Goal: Transaction & Acquisition: Purchase product/service

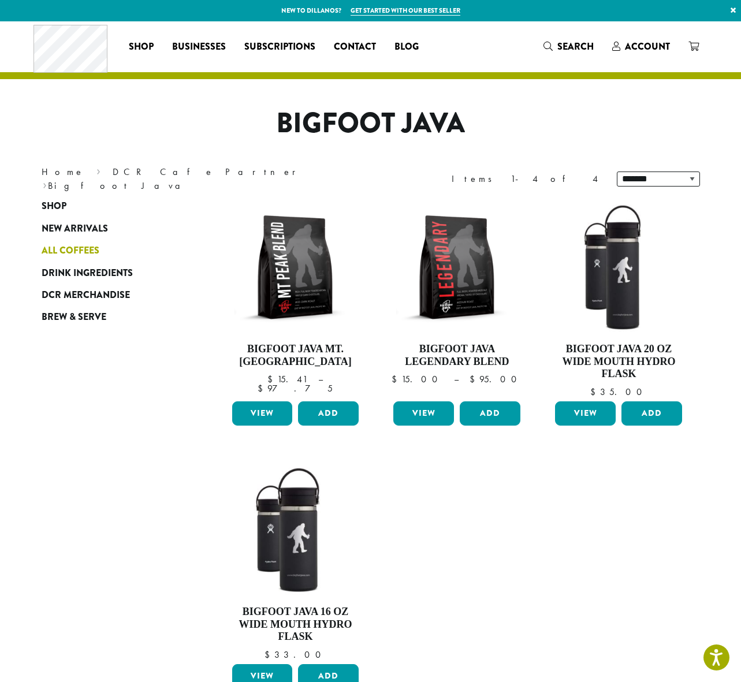
click at [63, 249] on span "All Coffees" at bounding box center [71, 251] width 58 height 14
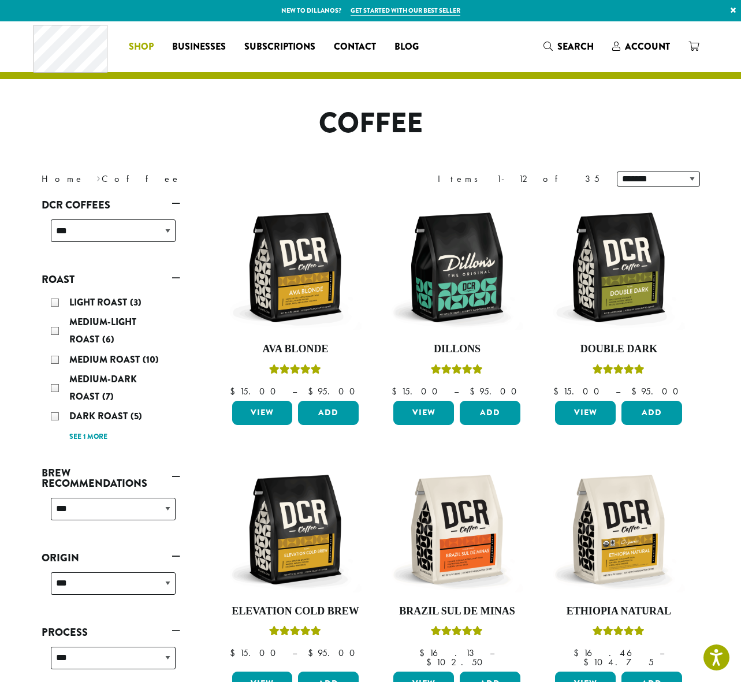
click at [147, 44] on span "Shop" at bounding box center [141, 47] width 25 height 14
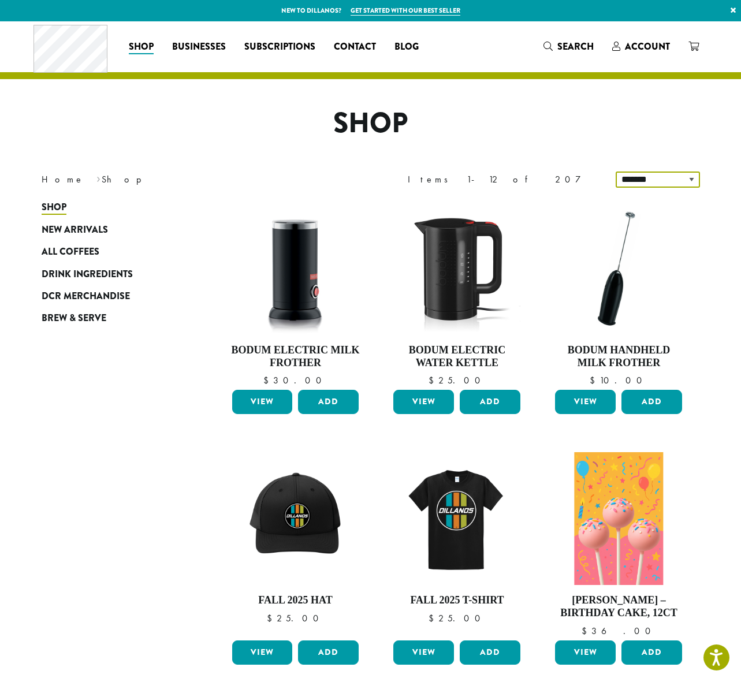
click at [693, 179] on select "**********" at bounding box center [658, 180] width 84 height 16
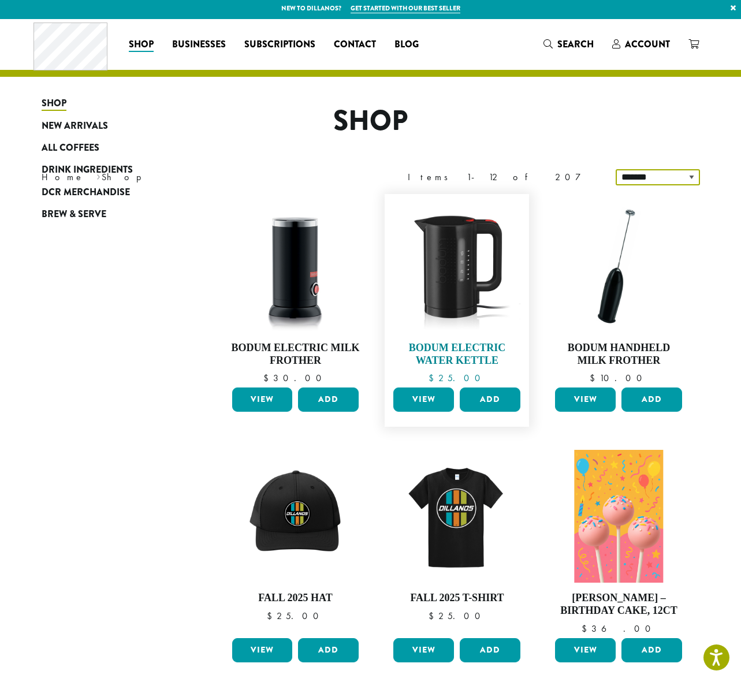
scroll to position [747, 0]
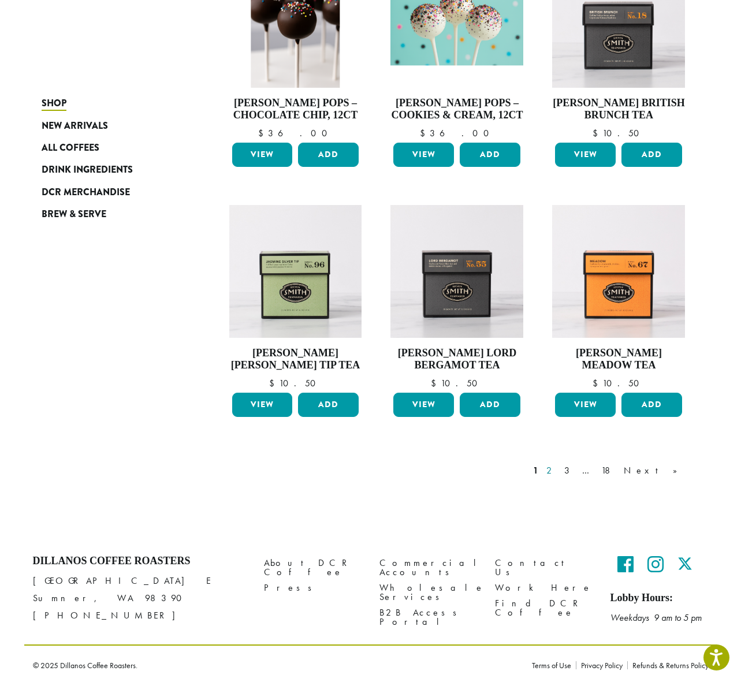
click at [559, 469] on link "2" at bounding box center [551, 471] width 14 height 14
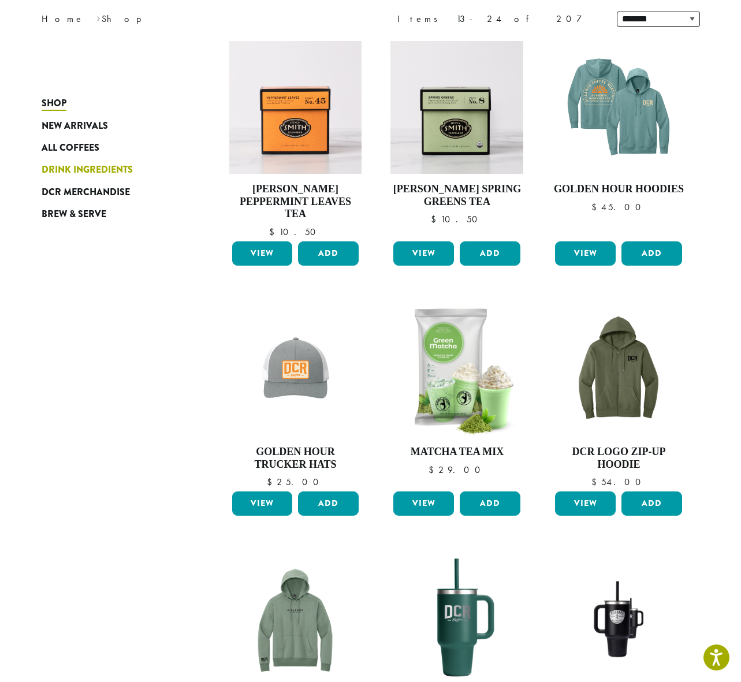
scroll to position [70, 0]
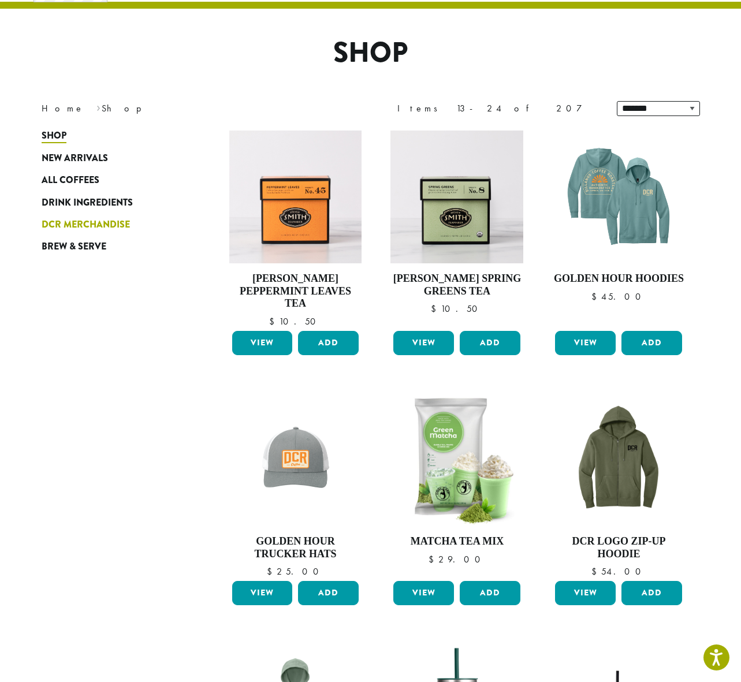
click at [111, 224] on span "DCR Merchandise" at bounding box center [86, 225] width 88 height 14
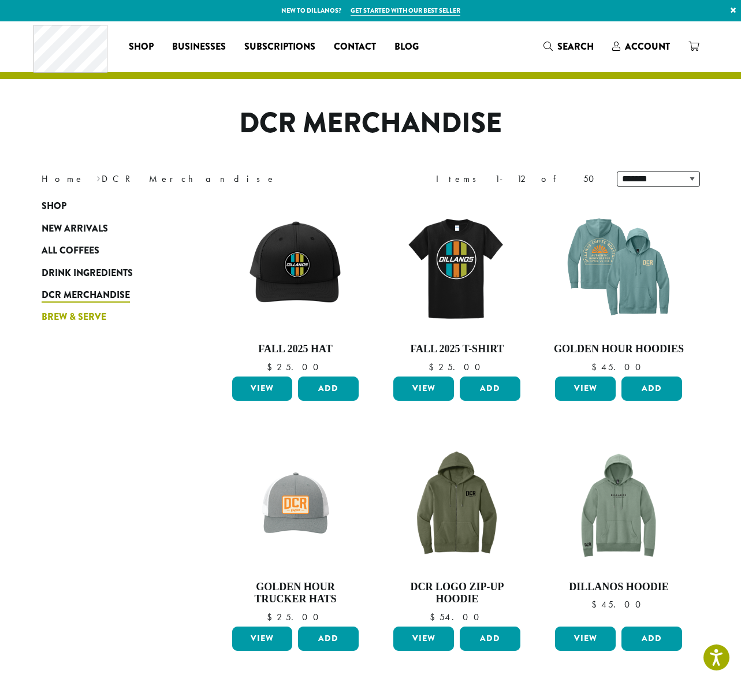
click at [76, 315] on span "Brew & Serve" at bounding box center [74, 317] width 65 height 14
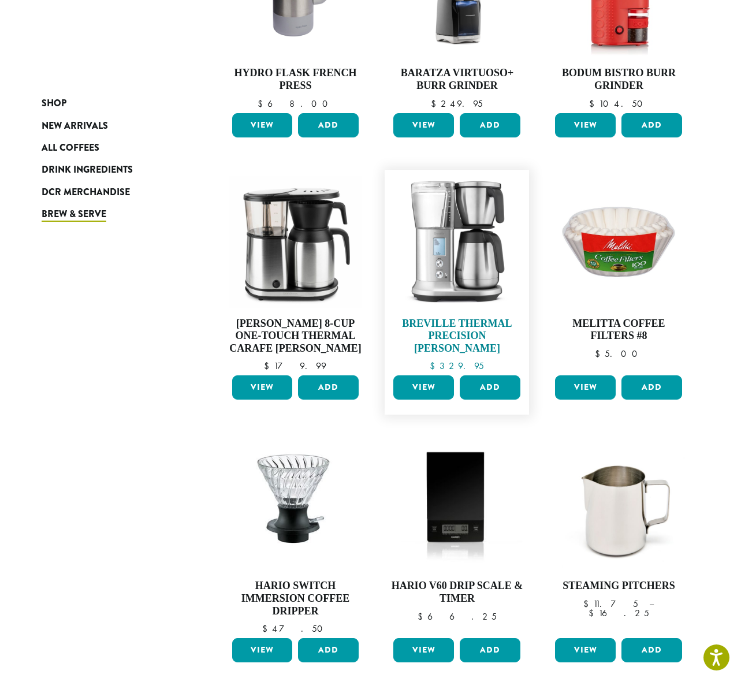
scroll to position [764, 0]
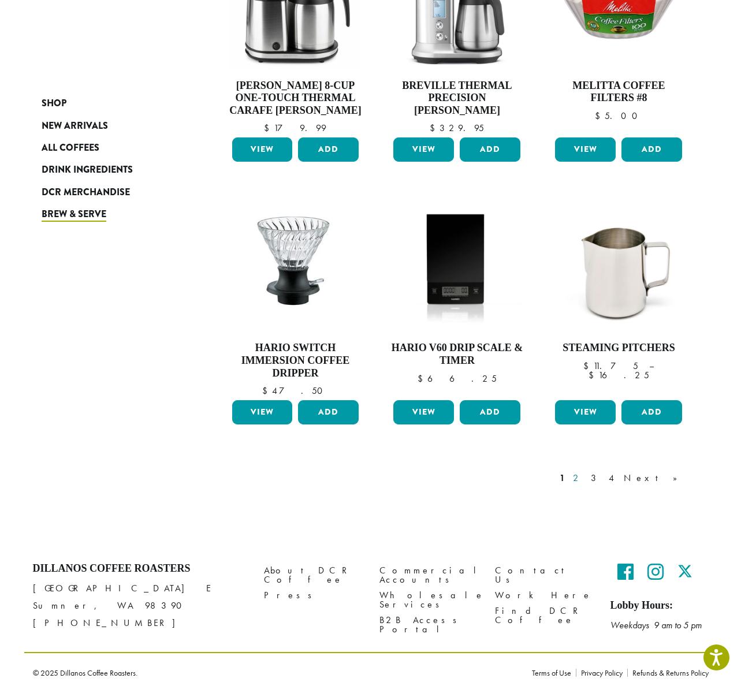
click at [585, 474] on link "2" at bounding box center [578, 478] width 14 height 14
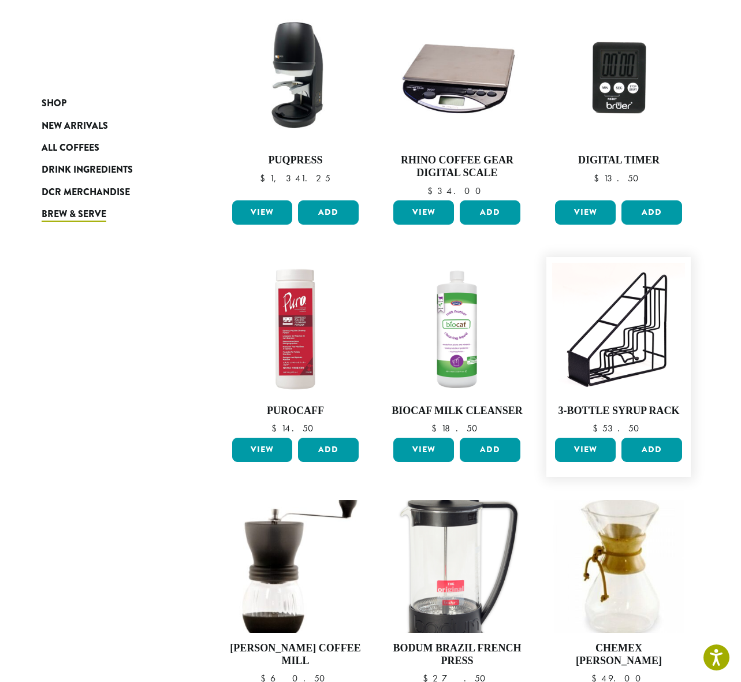
scroll to position [697, 0]
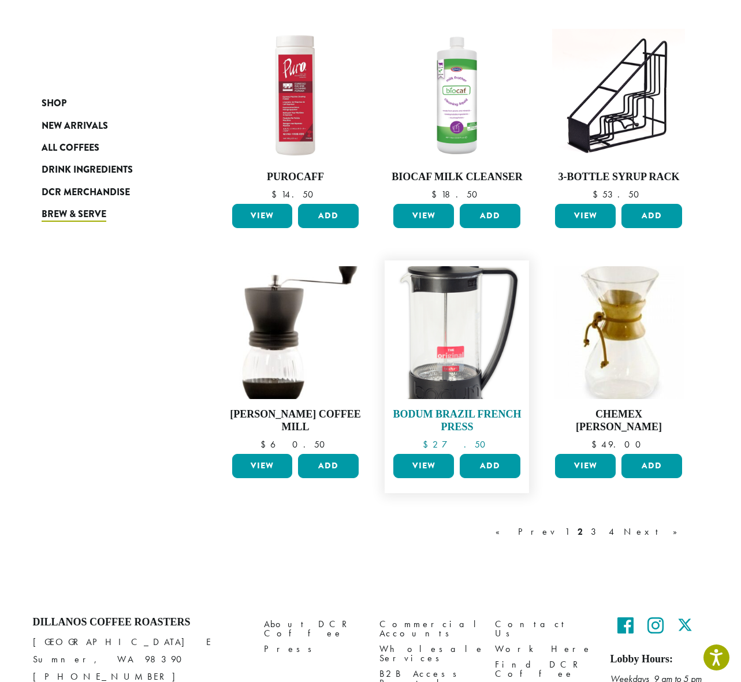
click at [457, 368] on img at bounding box center [457, 332] width 133 height 133
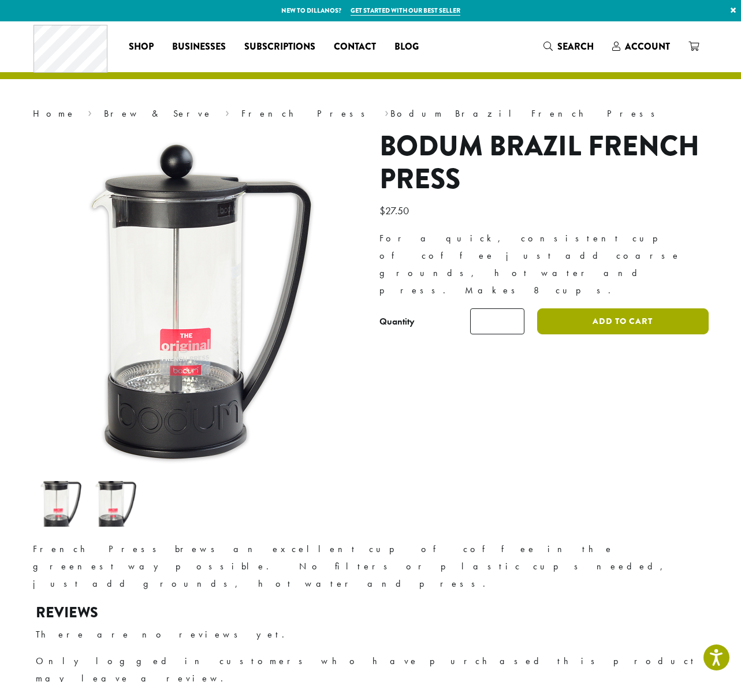
click at [604, 309] on button "Add to cart" at bounding box center [622, 322] width 171 height 26
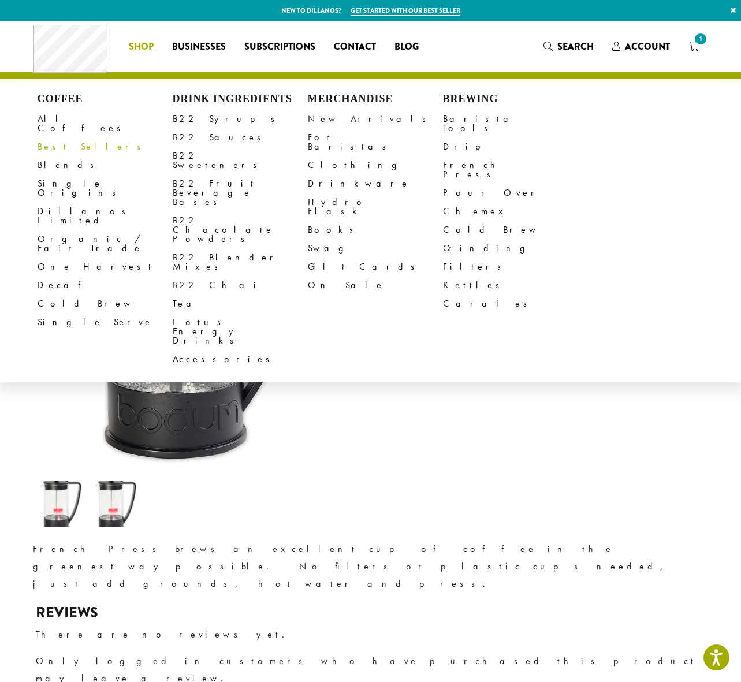
click at [51, 138] on link "Best Sellers" at bounding box center [105, 147] width 135 height 18
click at [139, 48] on span "Shop" at bounding box center [141, 47] width 25 height 14
click at [51, 139] on link "Best Sellers" at bounding box center [105, 147] width 135 height 18
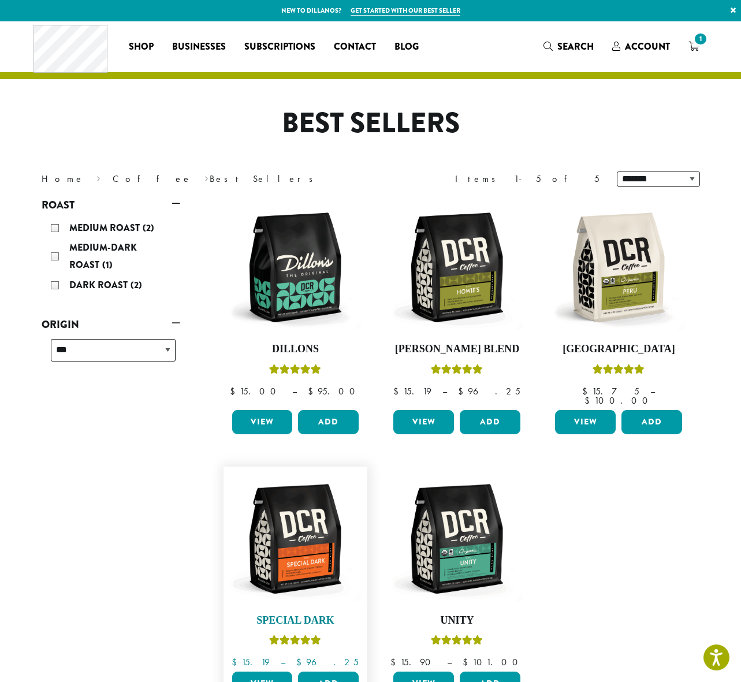
click at [298, 556] on img at bounding box center [295, 539] width 133 height 133
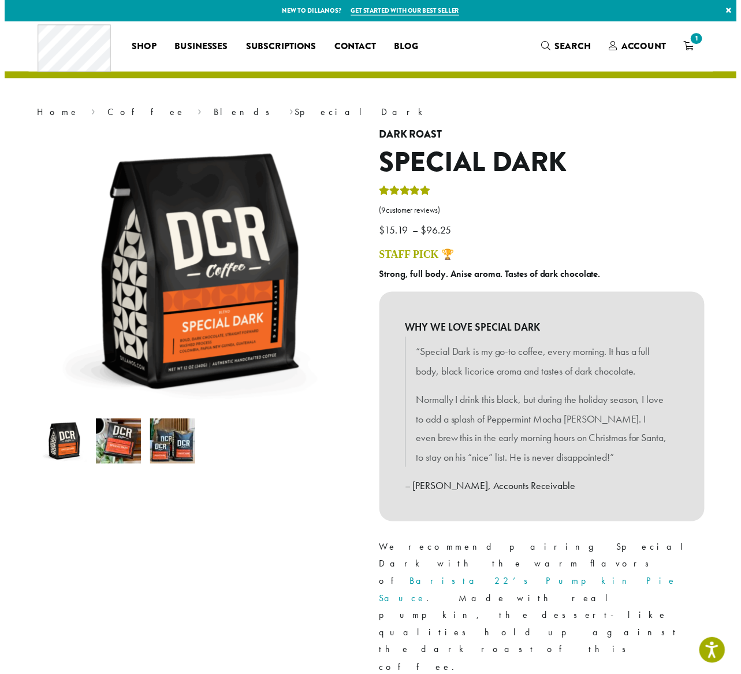
scroll to position [224, 0]
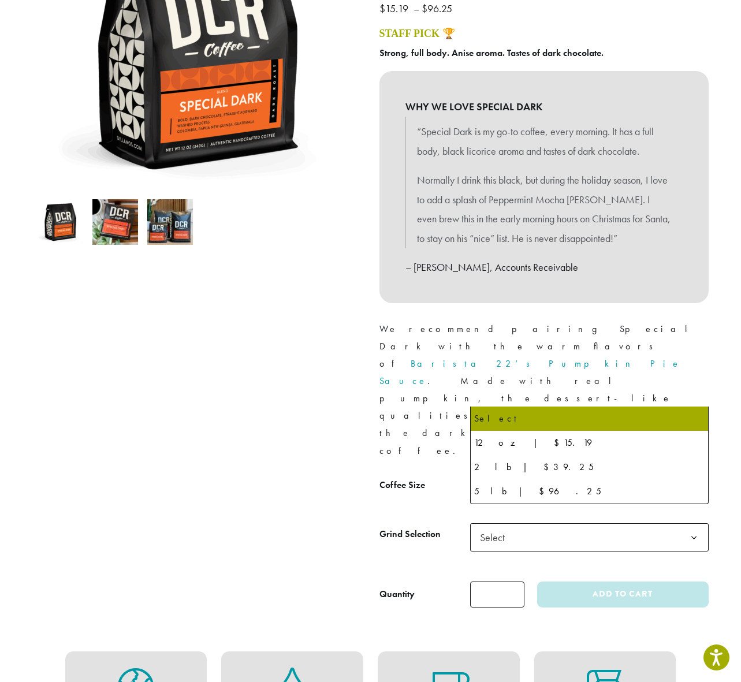
click at [692, 475] on b at bounding box center [694, 489] width 28 height 28
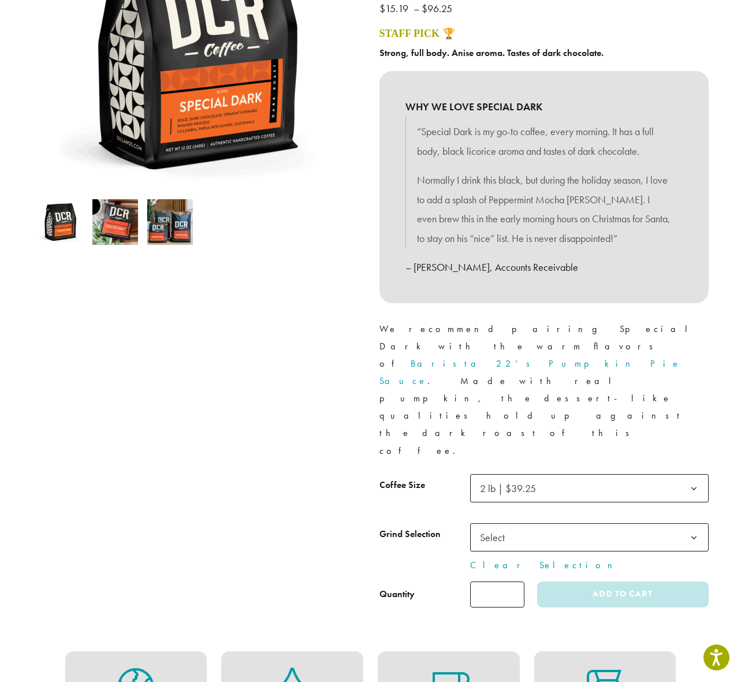
click at [693, 524] on b at bounding box center [694, 538] width 28 height 28
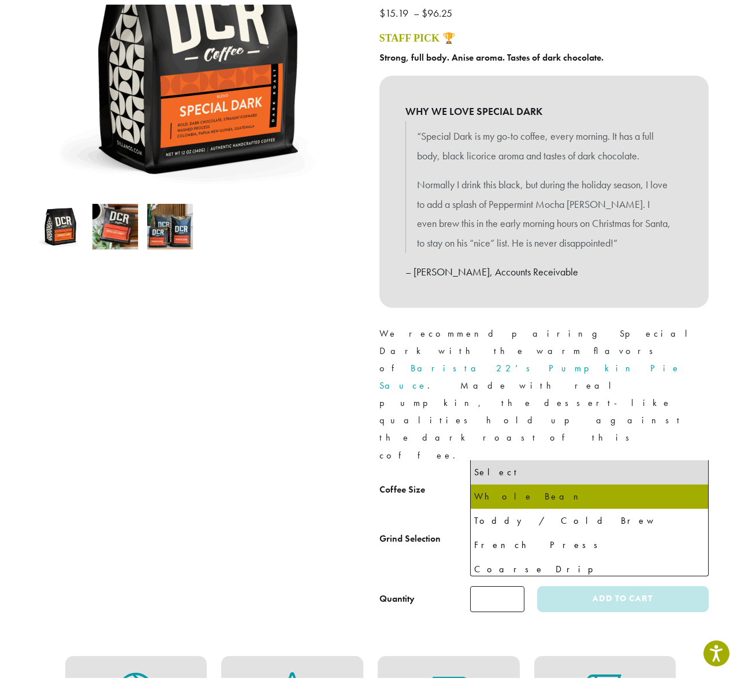
scroll to position [79, 0]
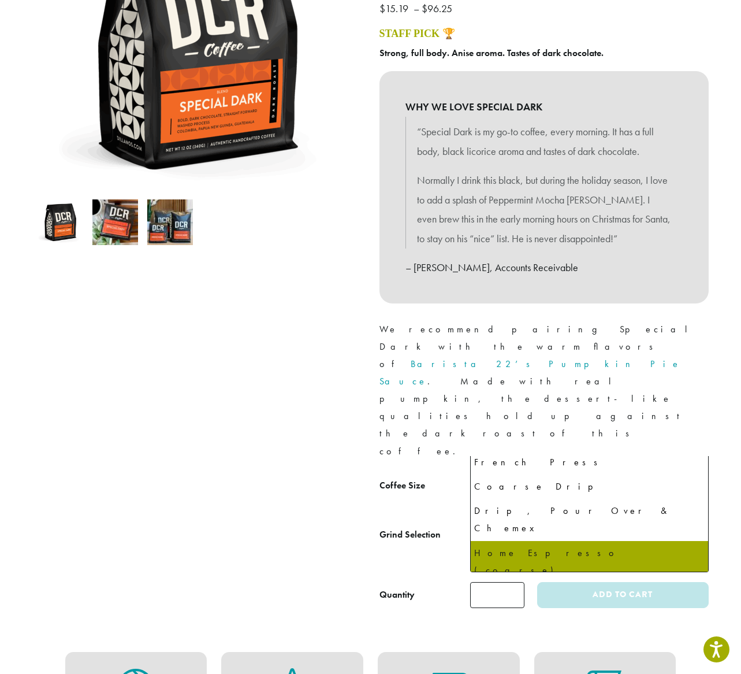
select select "**********"
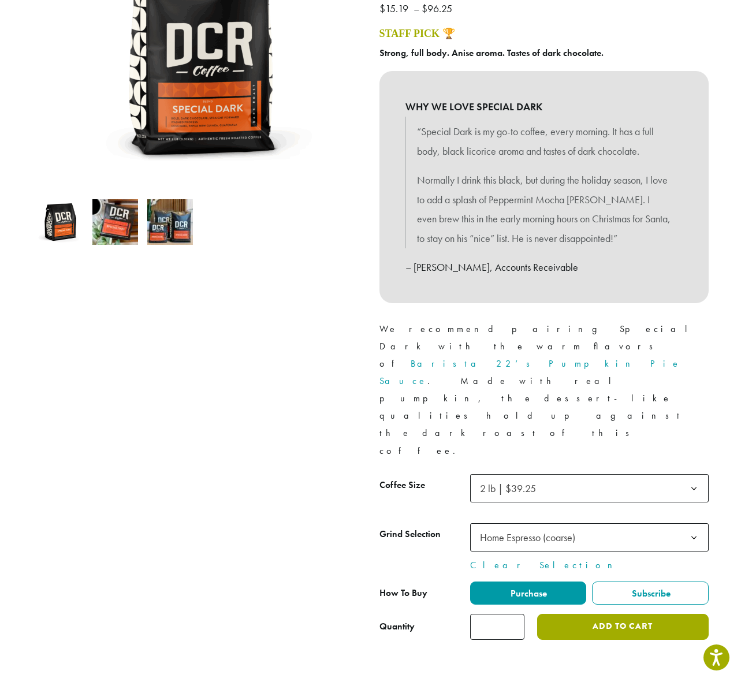
click at [605, 614] on button "Add to cart" at bounding box center [622, 627] width 171 height 26
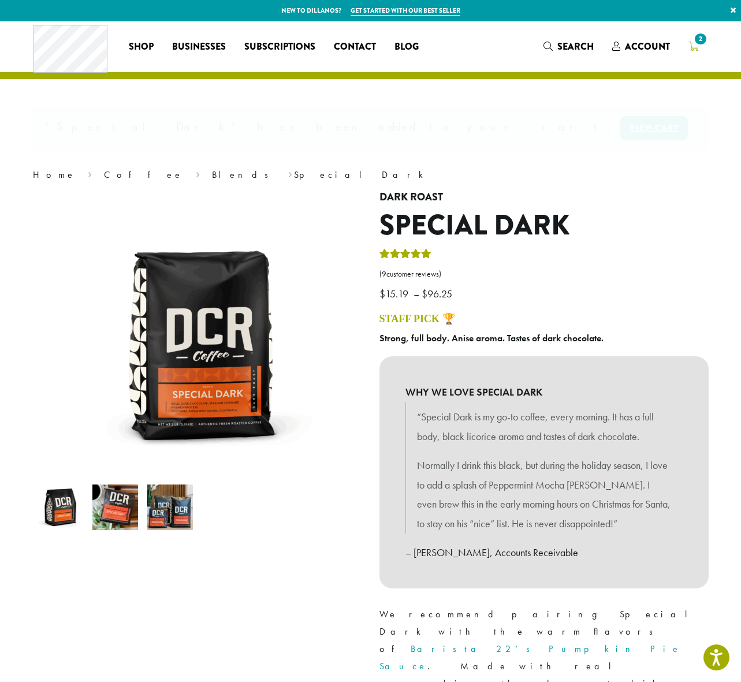
click at [696, 42] on span "2" at bounding box center [701, 39] width 16 height 16
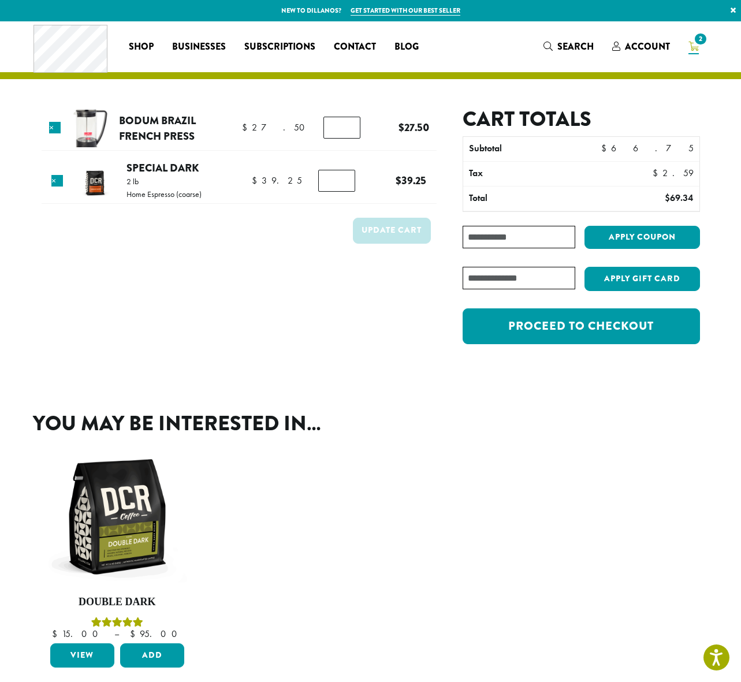
scroll to position [174, 0]
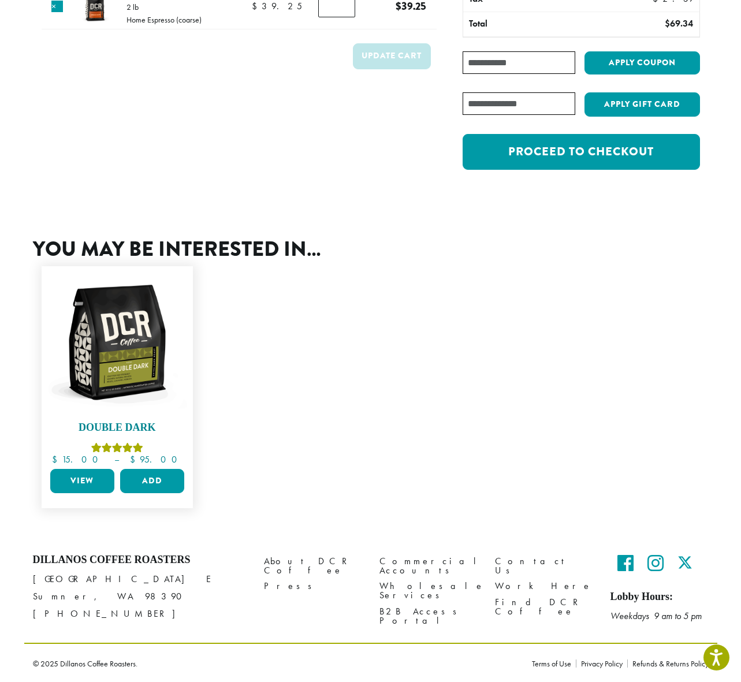
click at [103, 382] on img at bounding box center [117, 342] width 140 height 140
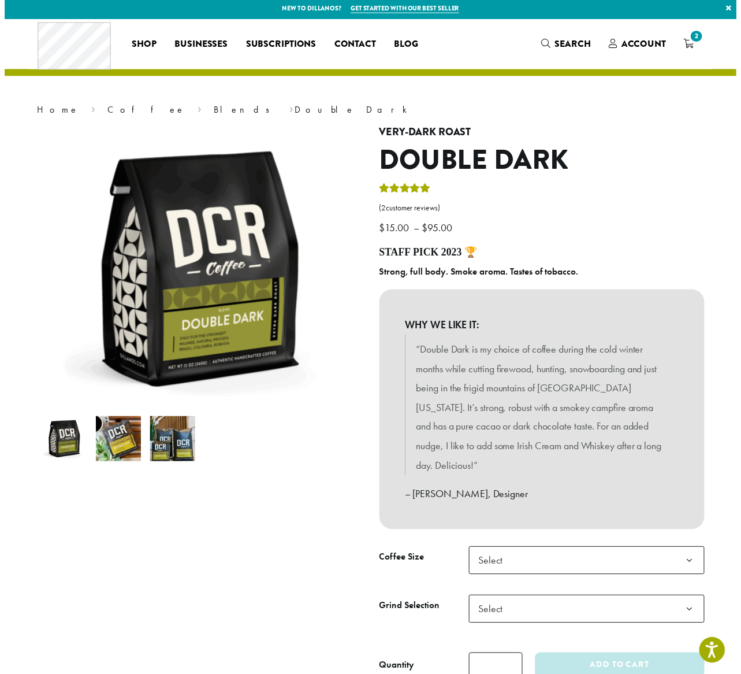
scroll to position [237, 0]
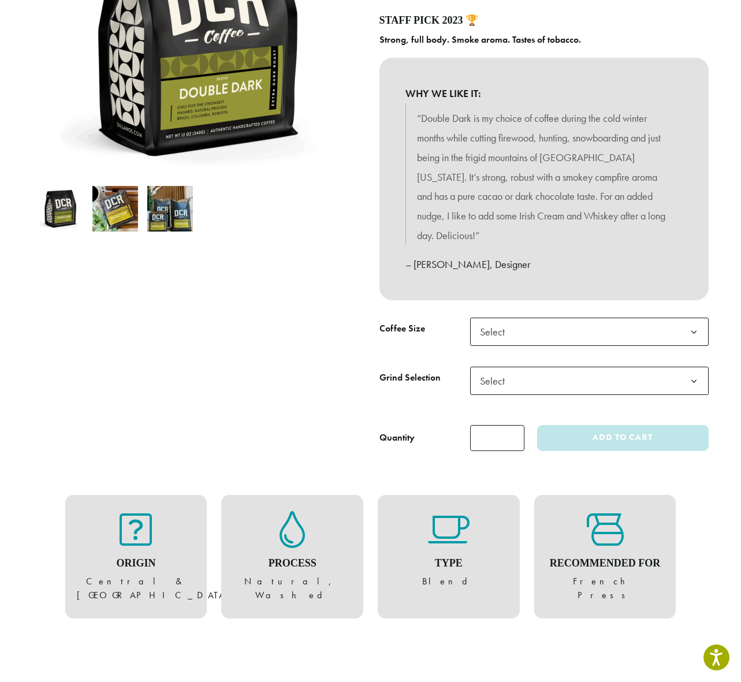
click at [690, 318] on b at bounding box center [694, 332] width 28 height 28
click at [692, 367] on b at bounding box center [694, 381] width 28 height 28
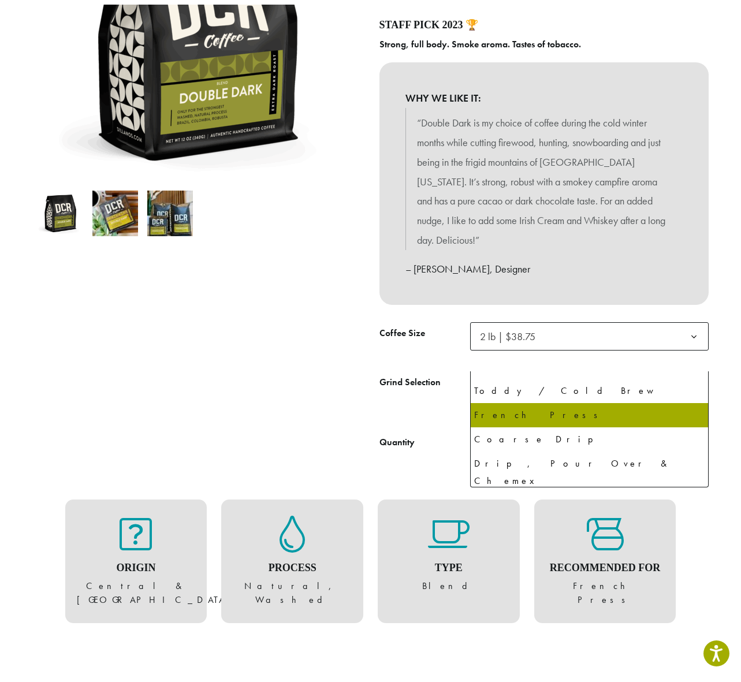
scroll to position [79, 0]
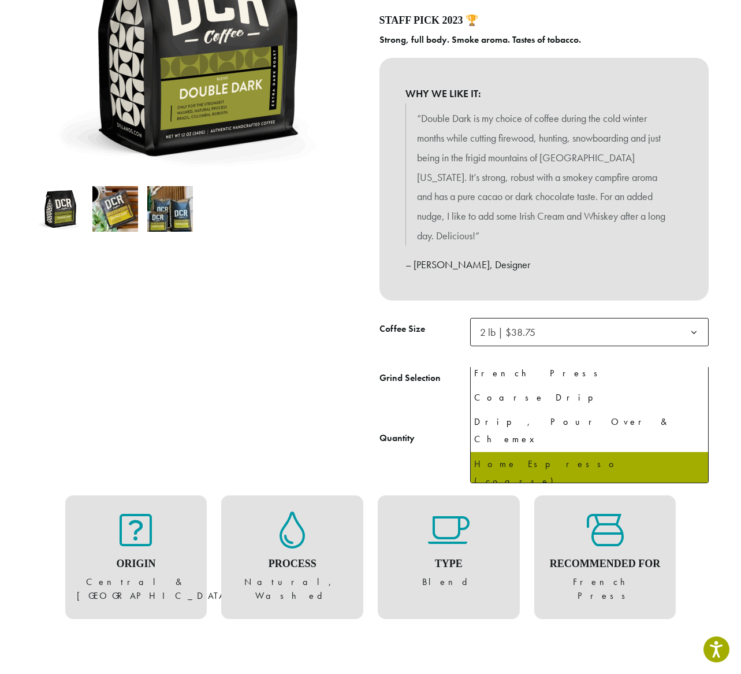
select select "**********"
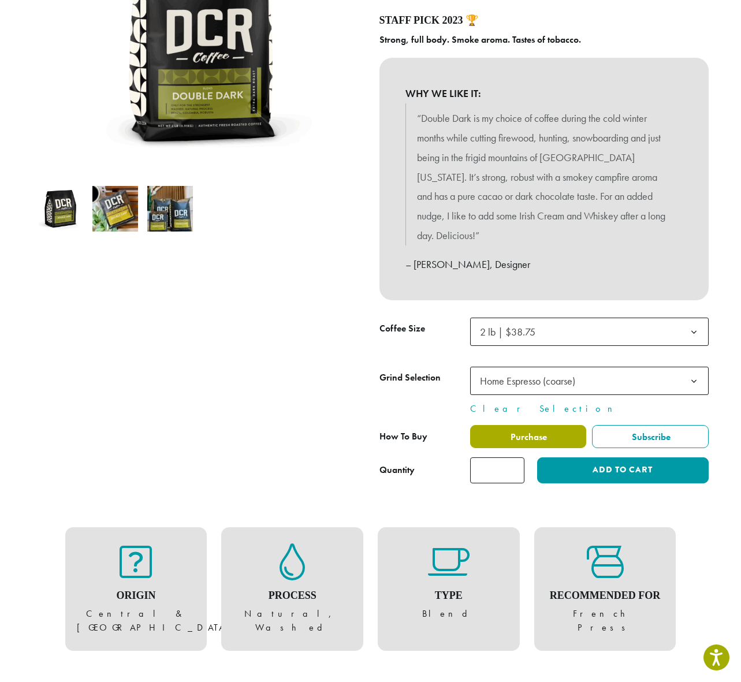
click at [532, 431] on span "Purchase" at bounding box center [528, 437] width 38 height 12
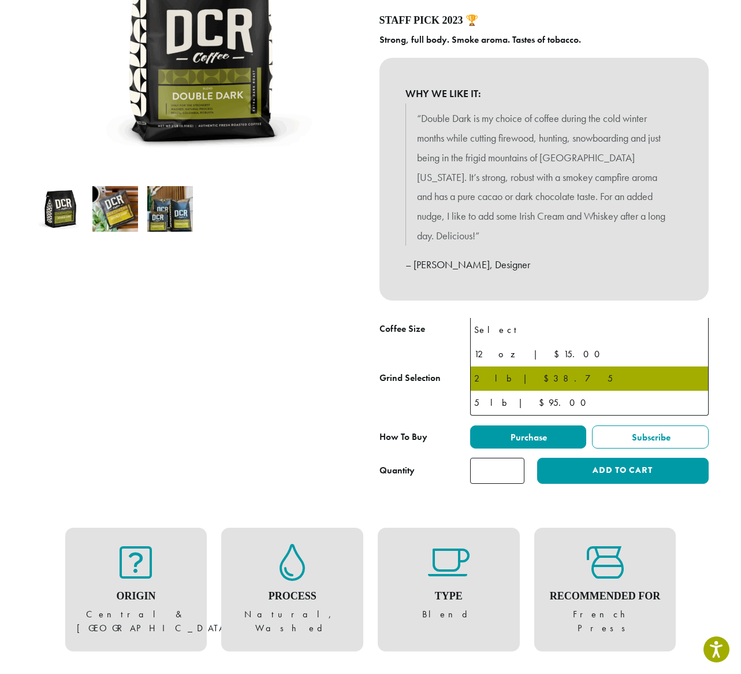
click at [696, 318] on b at bounding box center [694, 332] width 28 height 28
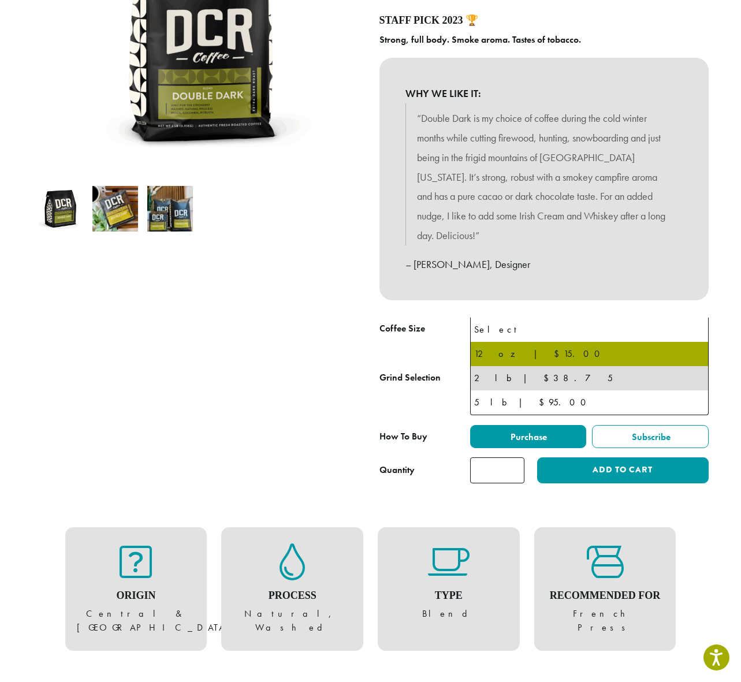
select select "*********"
select select "**********"
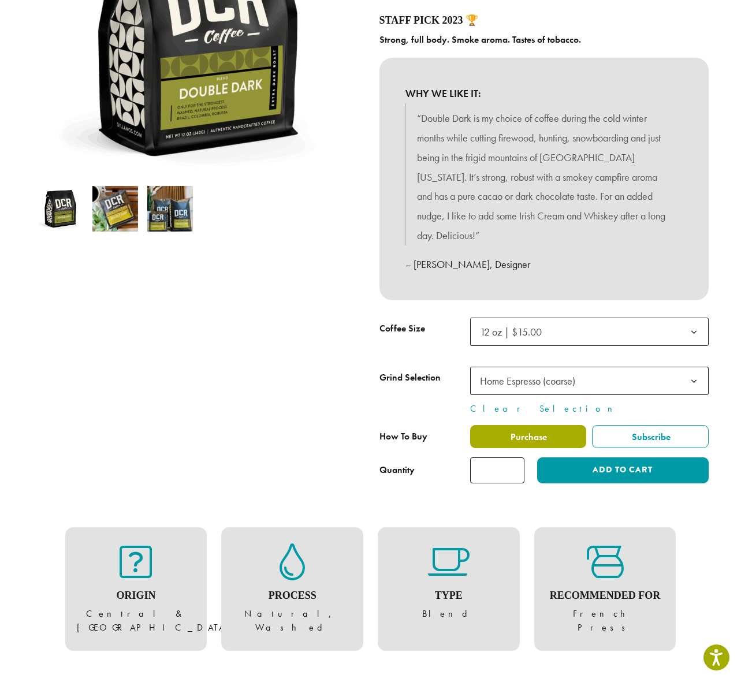
click at [534, 431] on span "Purchase" at bounding box center [528, 437] width 38 height 12
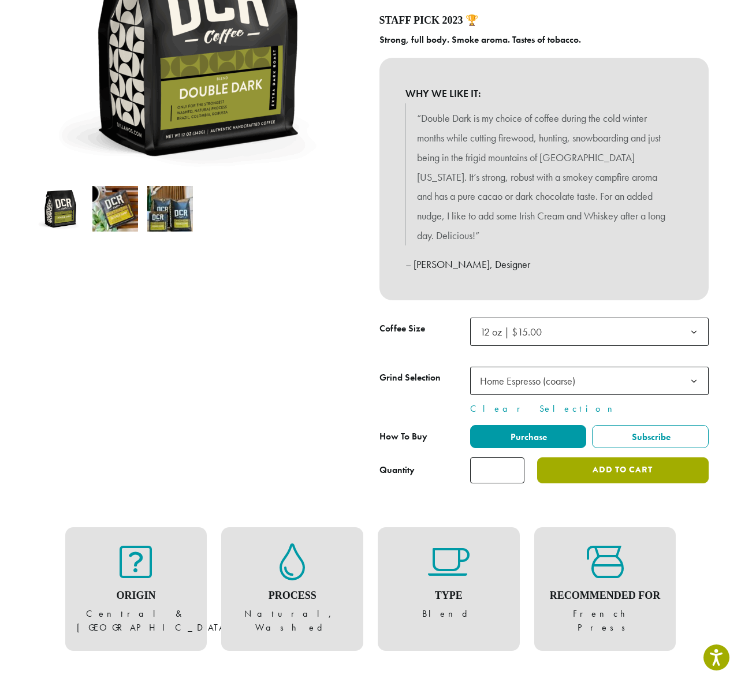
click at [601, 458] on button "Add to cart" at bounding box center [622, 471] width 171 height 26
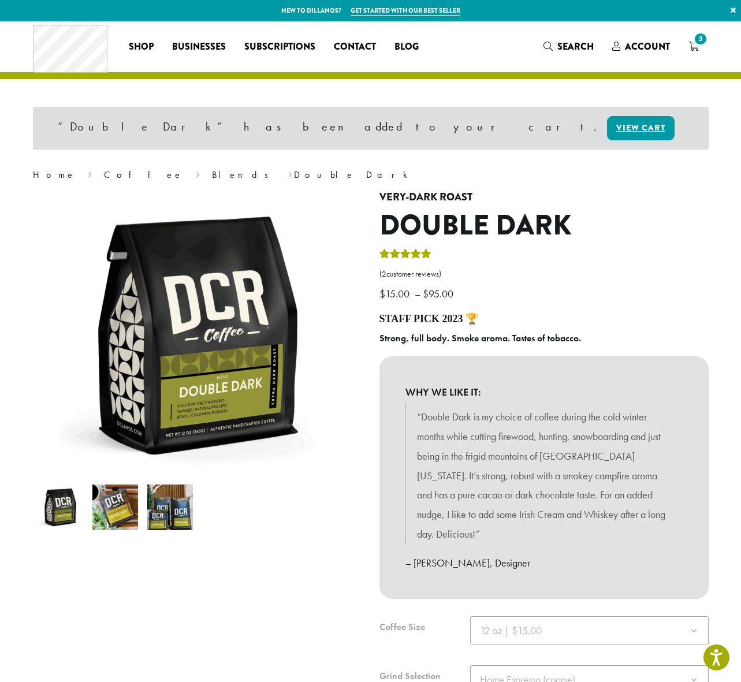
click at [694, 49] on icon "3" at bounding box center [694, 46] width 10 height 9
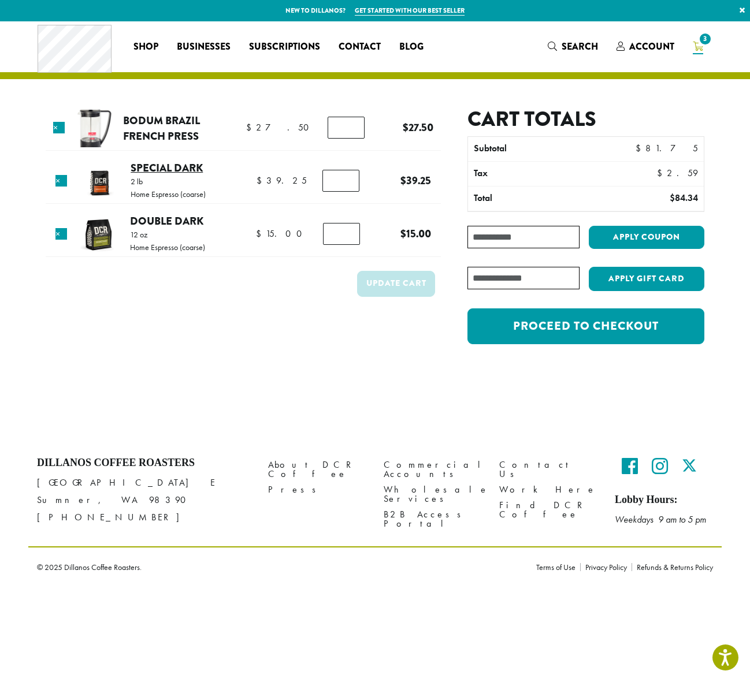
click at [183, 166] on link "Special Dark" at bounding box center [167, 168] width 72 height 16
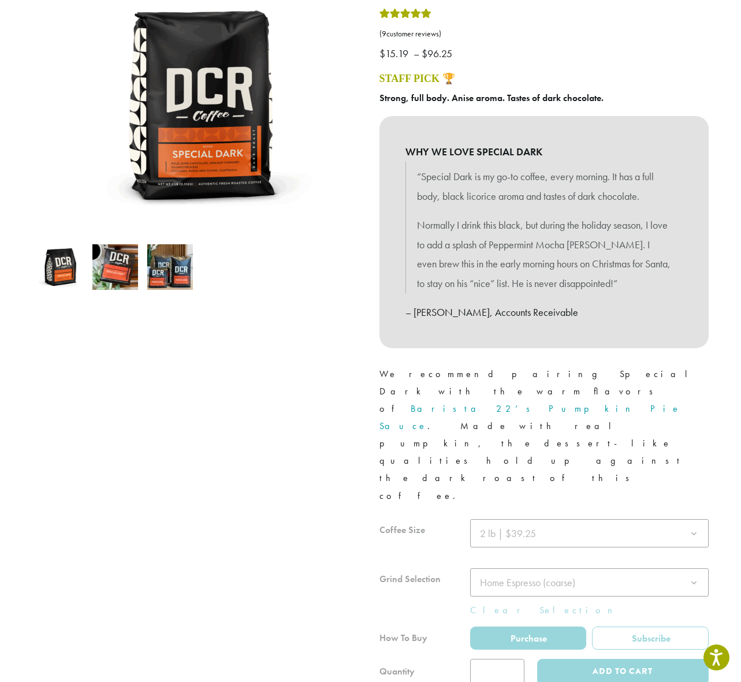
scroll to position [179, 0]
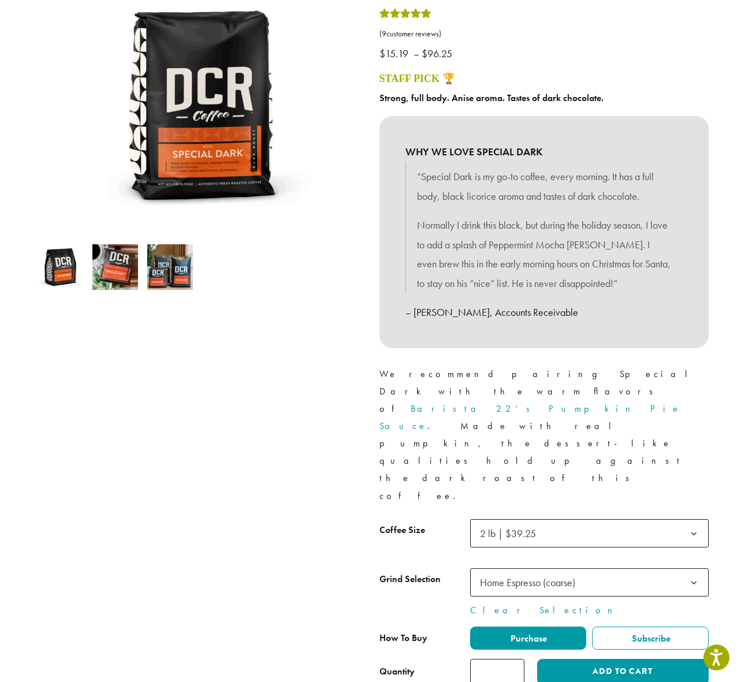
click at [694, 520] on b at bounding box center [694, 534] width 28 height 28
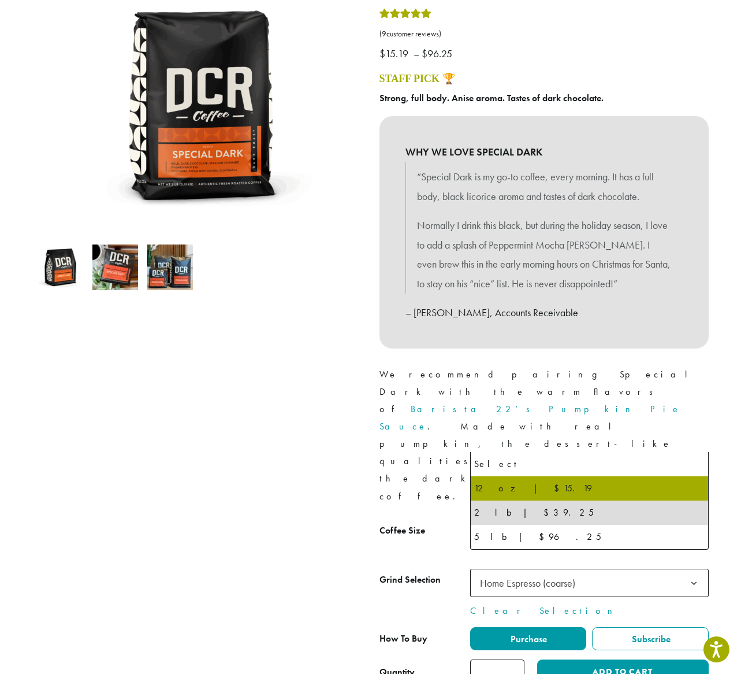
select select "*********"
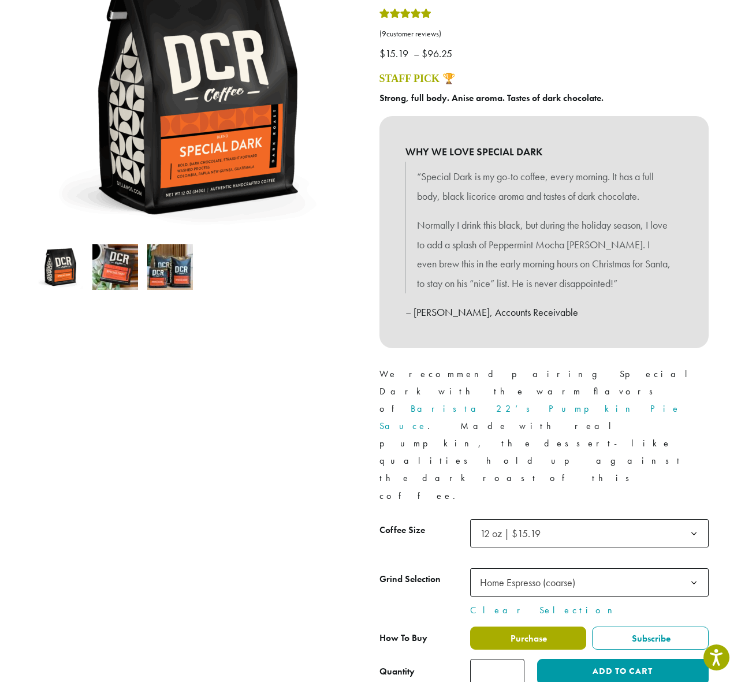
click at [534, 633] on span "Purchase" at bounding box center [528, 639] width 38 height 12
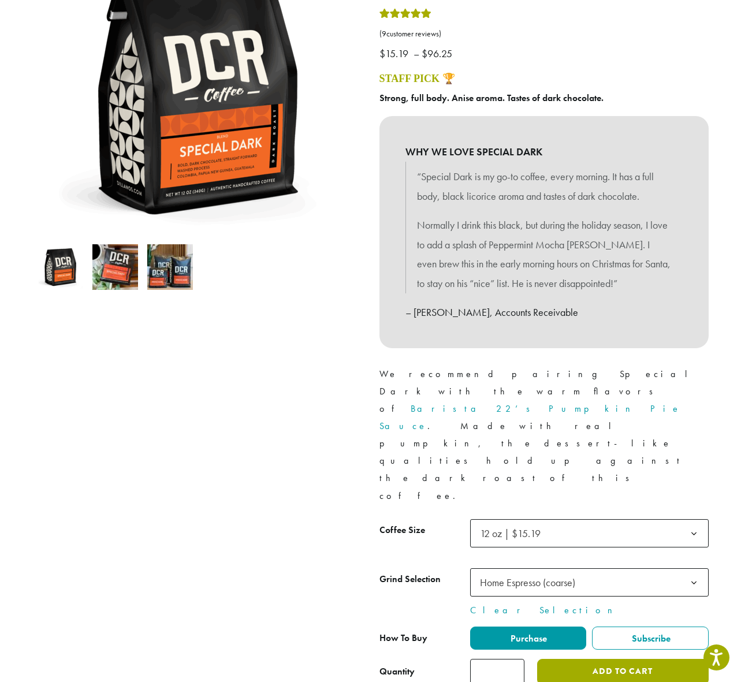
click at [609, 659] on button "Add to cart" at bounding box center [622, 672] width 171 height 26
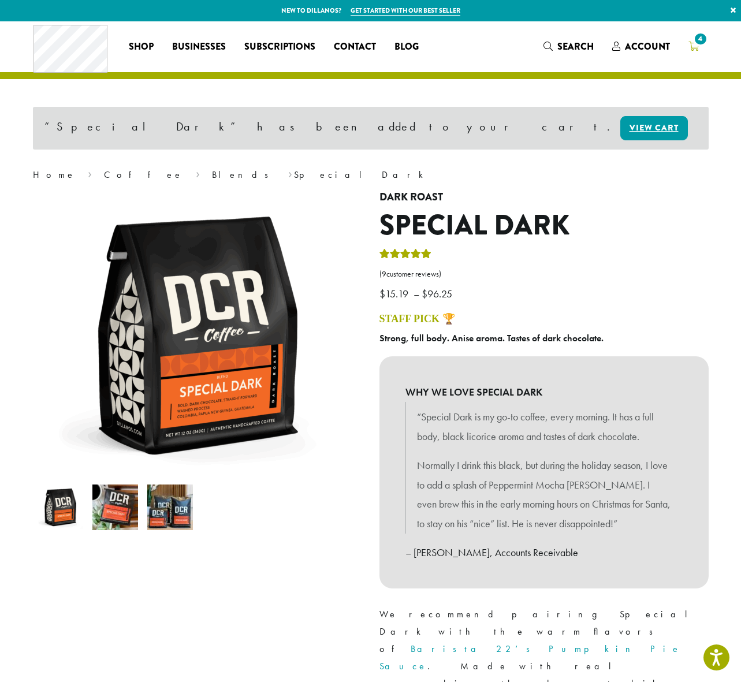
click at [697, 43] on span "4" at bounding box center [701, 39] width 16 height 16
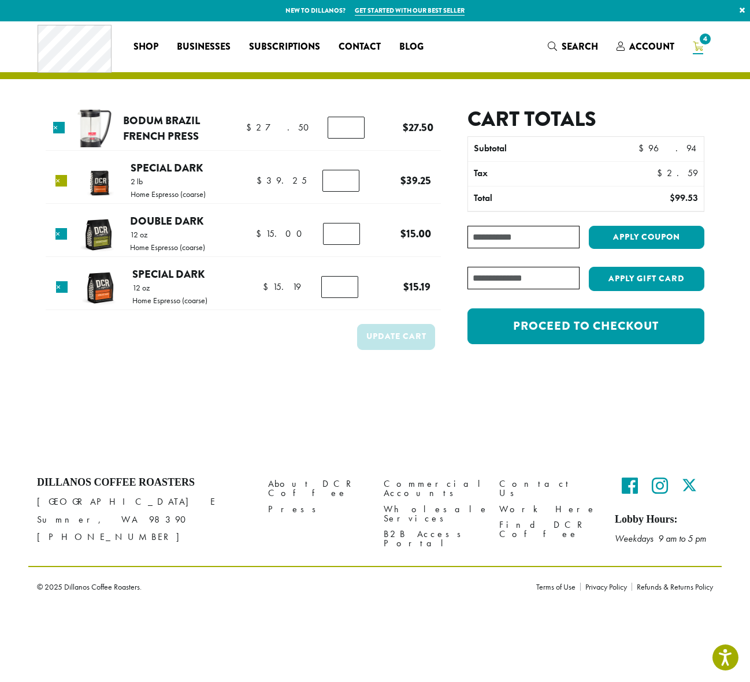
click at [58, 180] on link "×" at bounding box center [61, 181] width 12 height 12
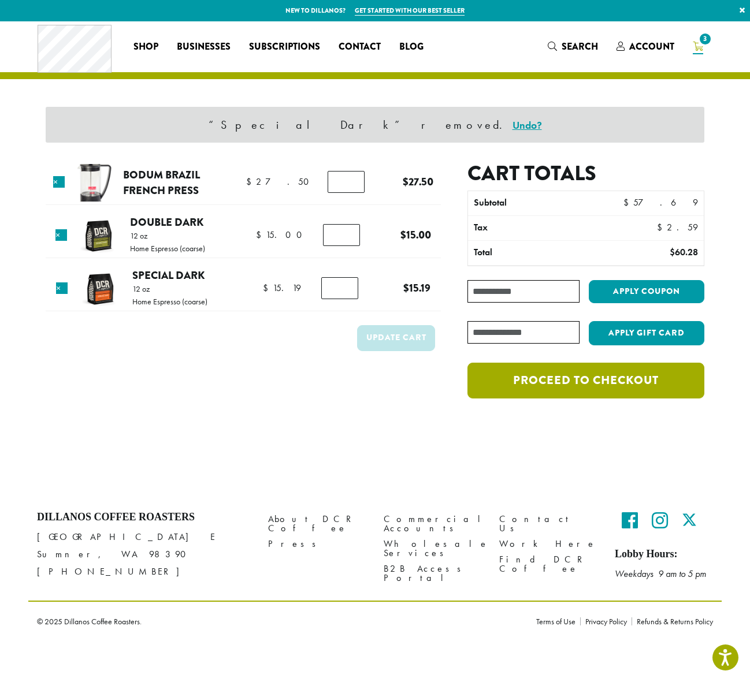
click at [580, 384] on link "Proceed to checkout" at bounding box center [585, 381] width 237 height 36
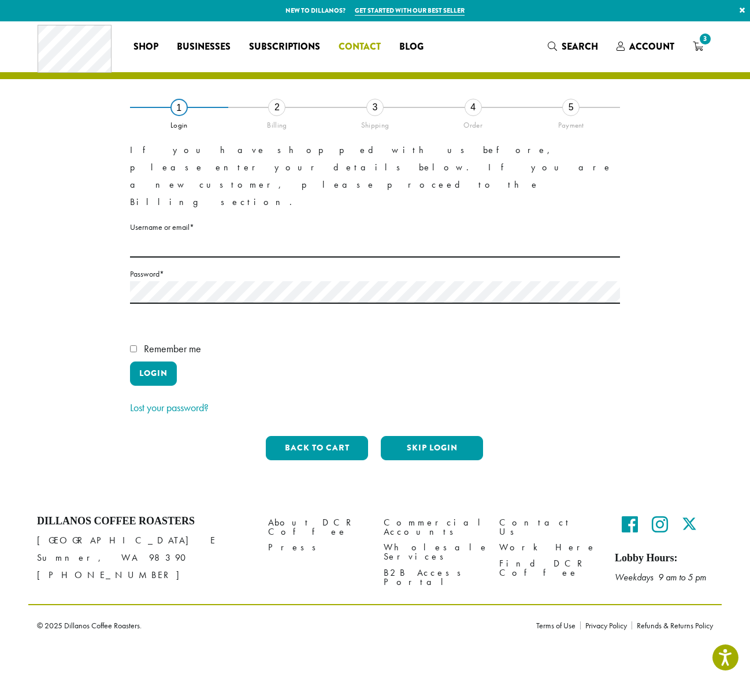
click at [371, 44] on span "Contact" at bounding box center [360, 47] width 42 height 14
